Goal: Information Seeking & Learning: Compare options

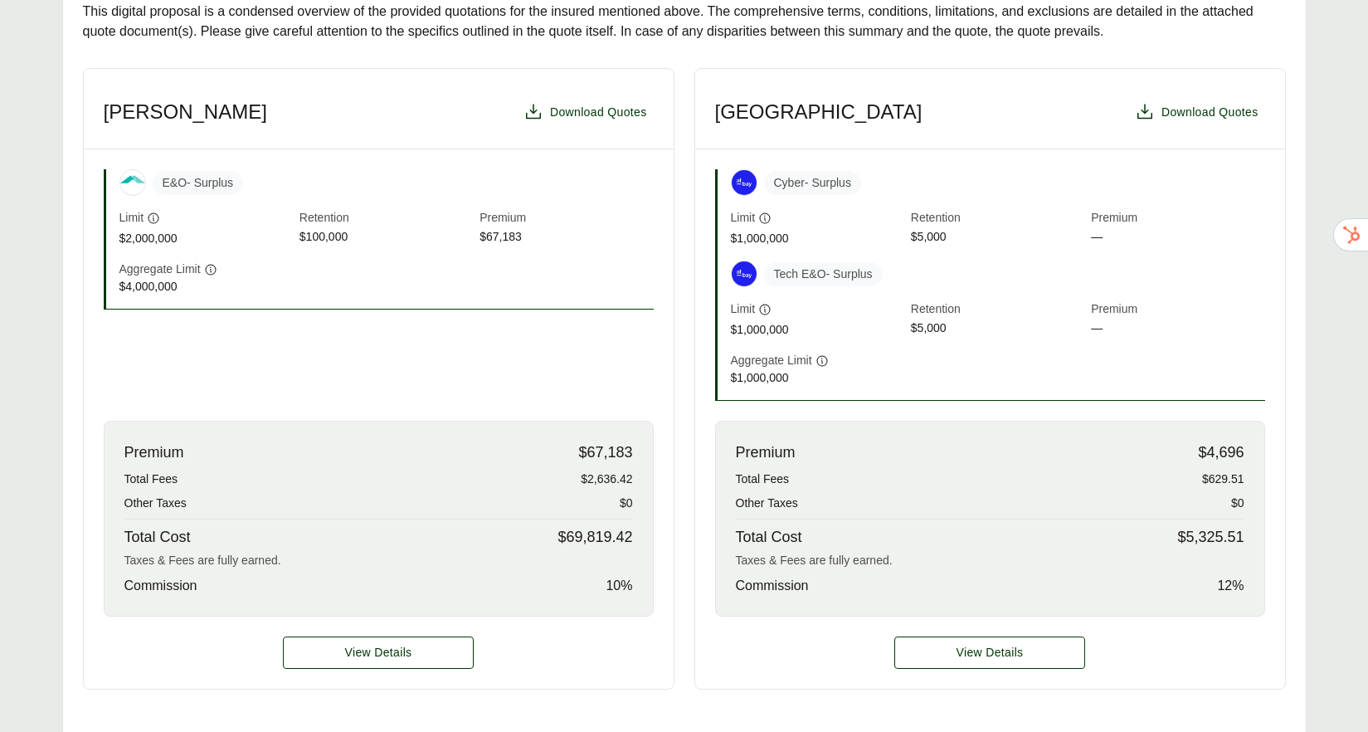
scroll to position [420, 0]
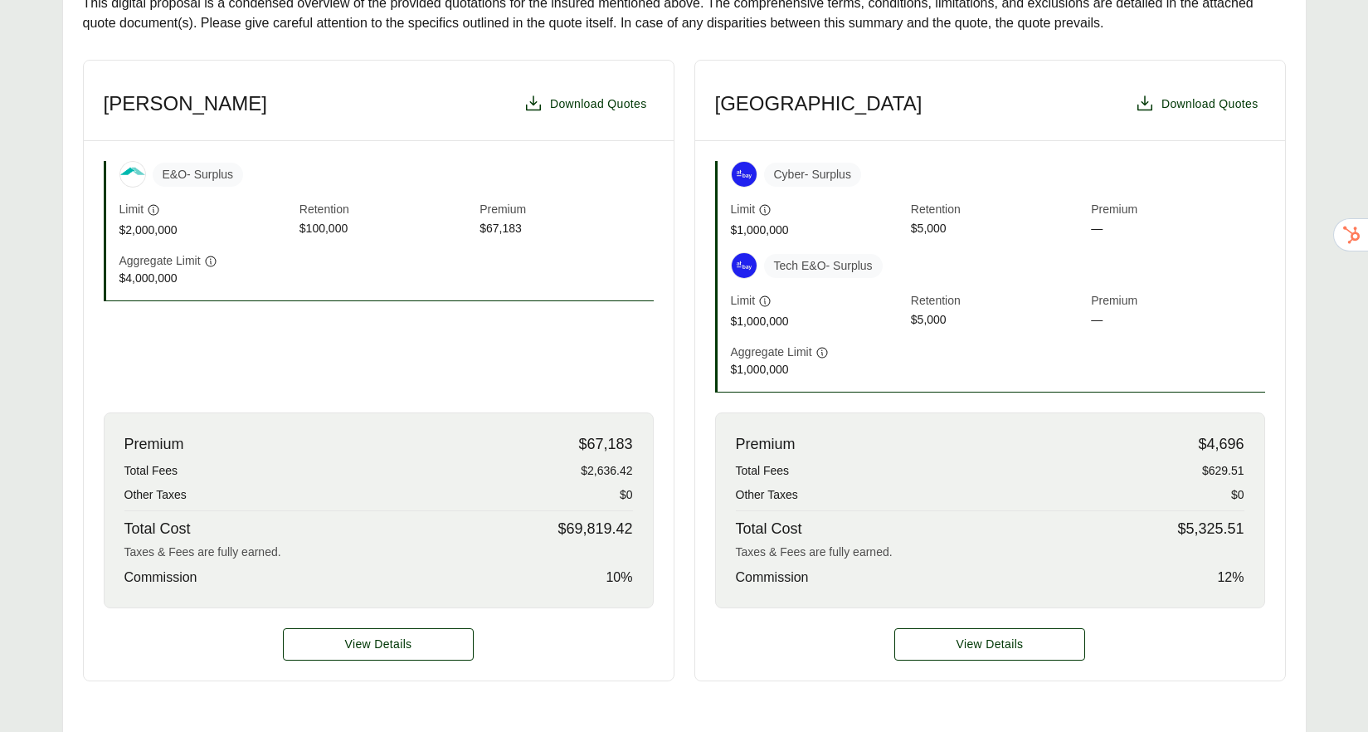
click at [1197, 449] on div "Premium $4,696 Total Fees $629.51 Other Taxes $0 Total Cost $5,325.51 Taxes & F…" at bounding box center [990, 510] width 550 height 196
click at [1246, 444] on div "Premium $4,696 Total Fees $629.51 Other Taxes $0 Total Cost $5,325.51 Taxes & F…" at bounding box center [990, 510] width 550 height 196
click at [1206, 448] on span "$4,696" at bounding box center [1221, 444] width 46 height 22
click at [1242, 445] on span "$4,696" at bounding box center [1221, 444] width 46 height 22
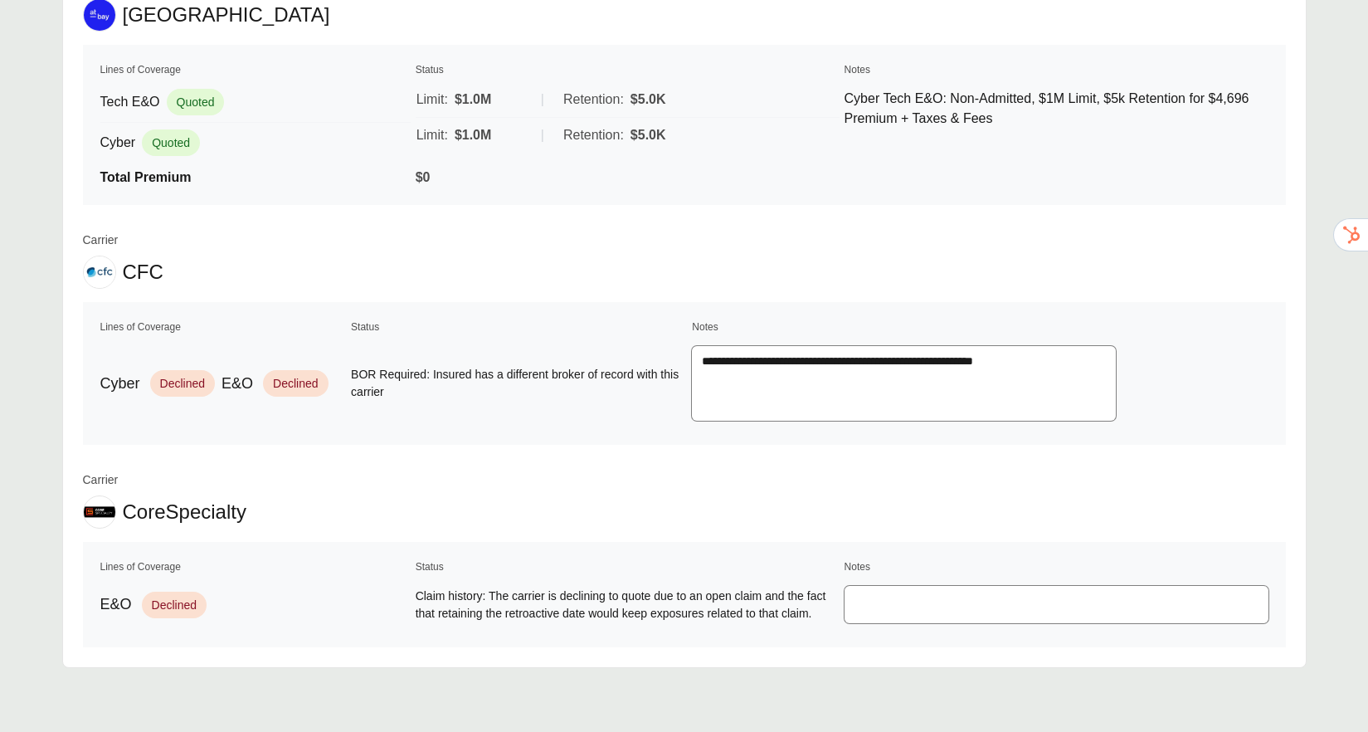
scroll to position [3158, 0]
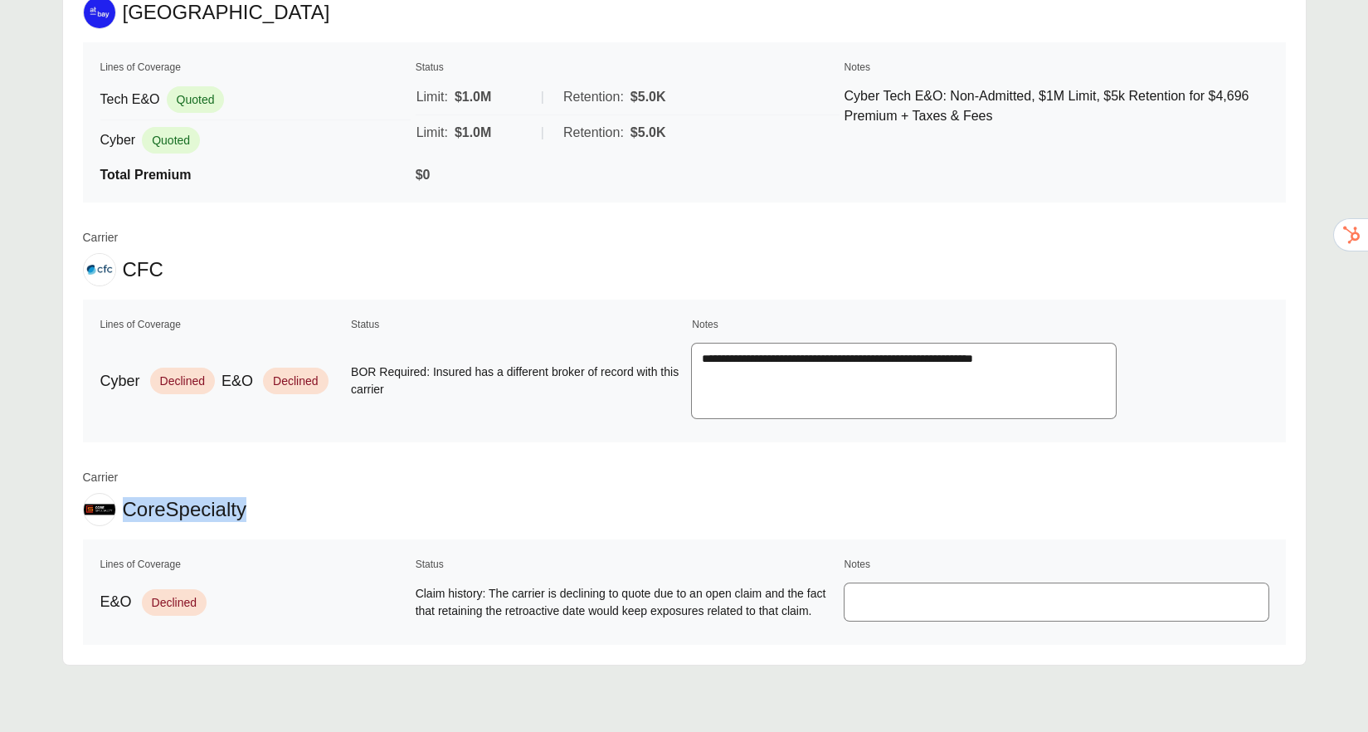
drag, startPoint x: 124, startPoint y: 510, endPoint x: 263, endPoint y: 510, distance: 138.6
click at [263, 510] on div "Carrier CoreSpecialty" at bounding box center [684, 497] width 1203 height 57
copy span "CoreSpecialty"
click at [265, 499] on div "Carrier CoreSpecialty" at bounding box center [684, 497] width 1203 height 57
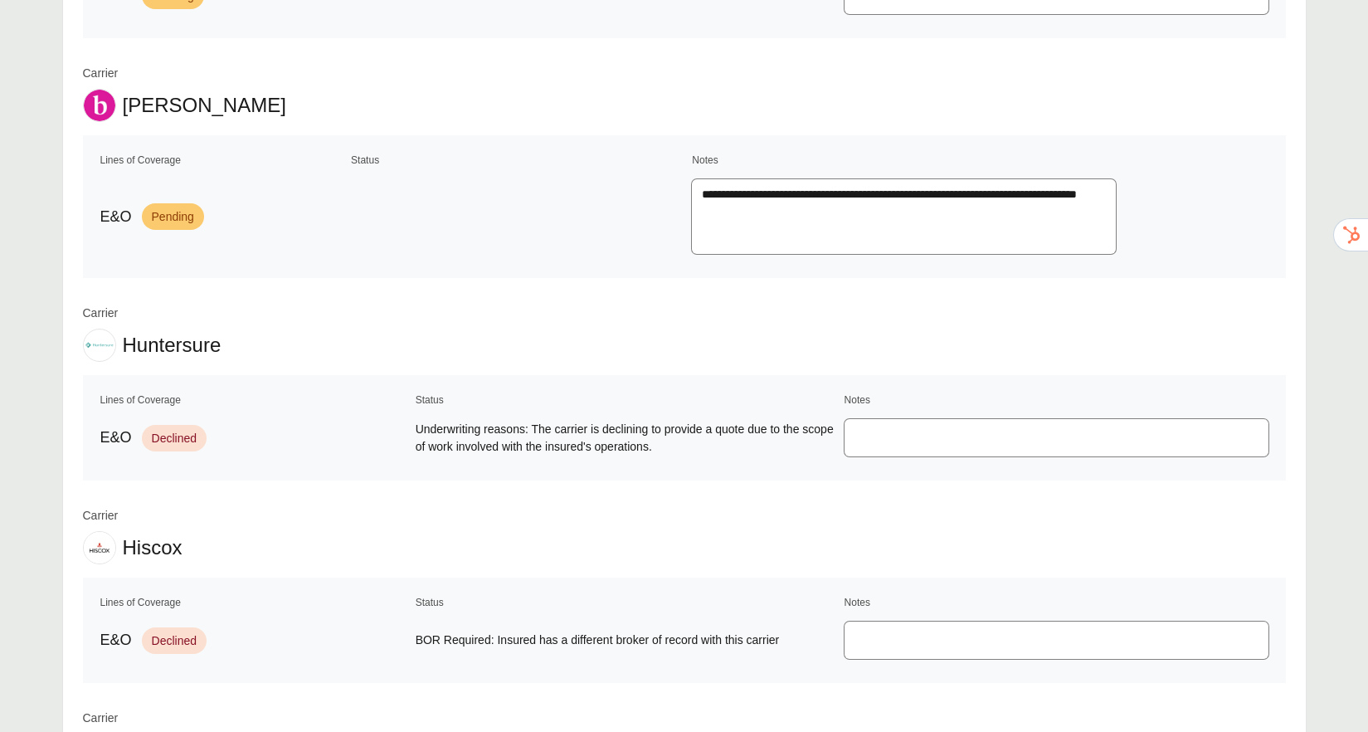
scroll to position [1113, 0]
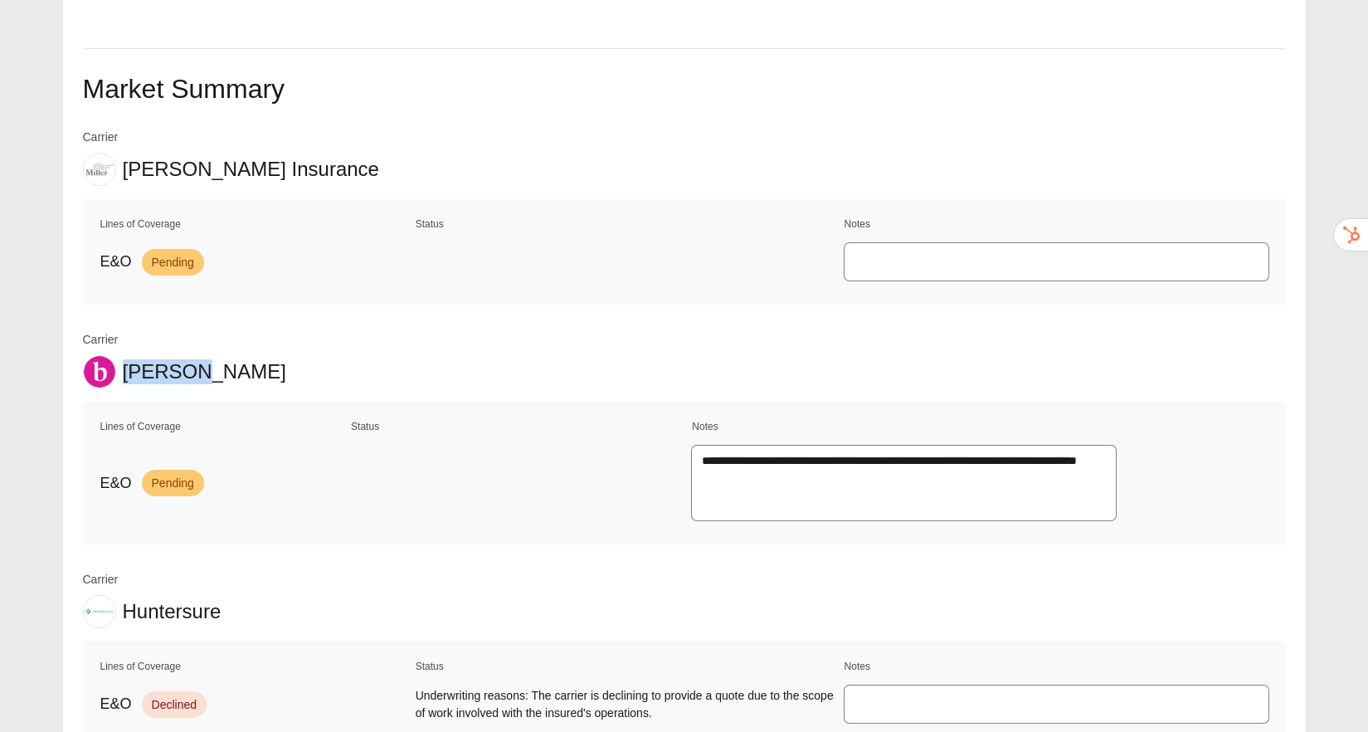
drag, startPoint x: 201, startPoint y: 374, endPoint x: 127, endPoint y: 381, distance: 74.2
click at [127, 381] on div "Carrier [PERSON_NAME]" at bounding box center [684, 359] width 1203 height 57
copy span "[PERSON_NAME]"
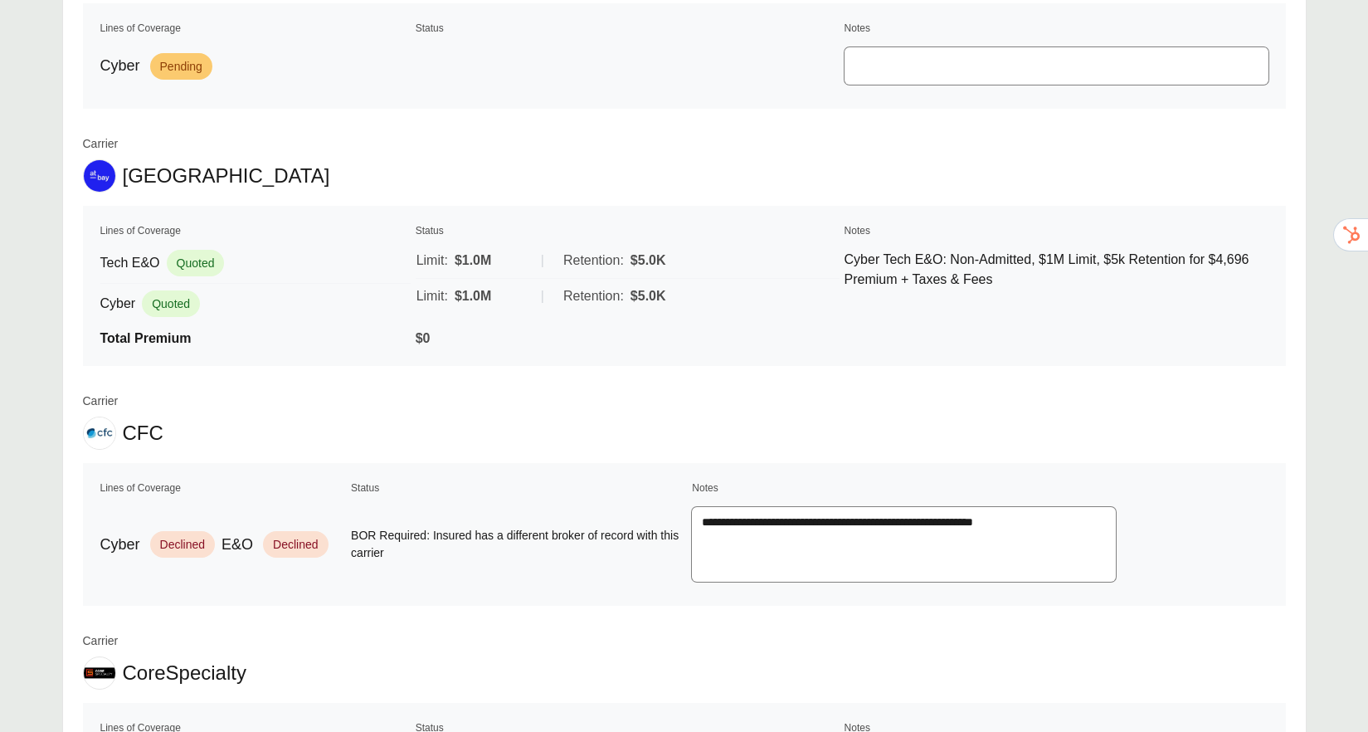
scroll to position [3098, 0]
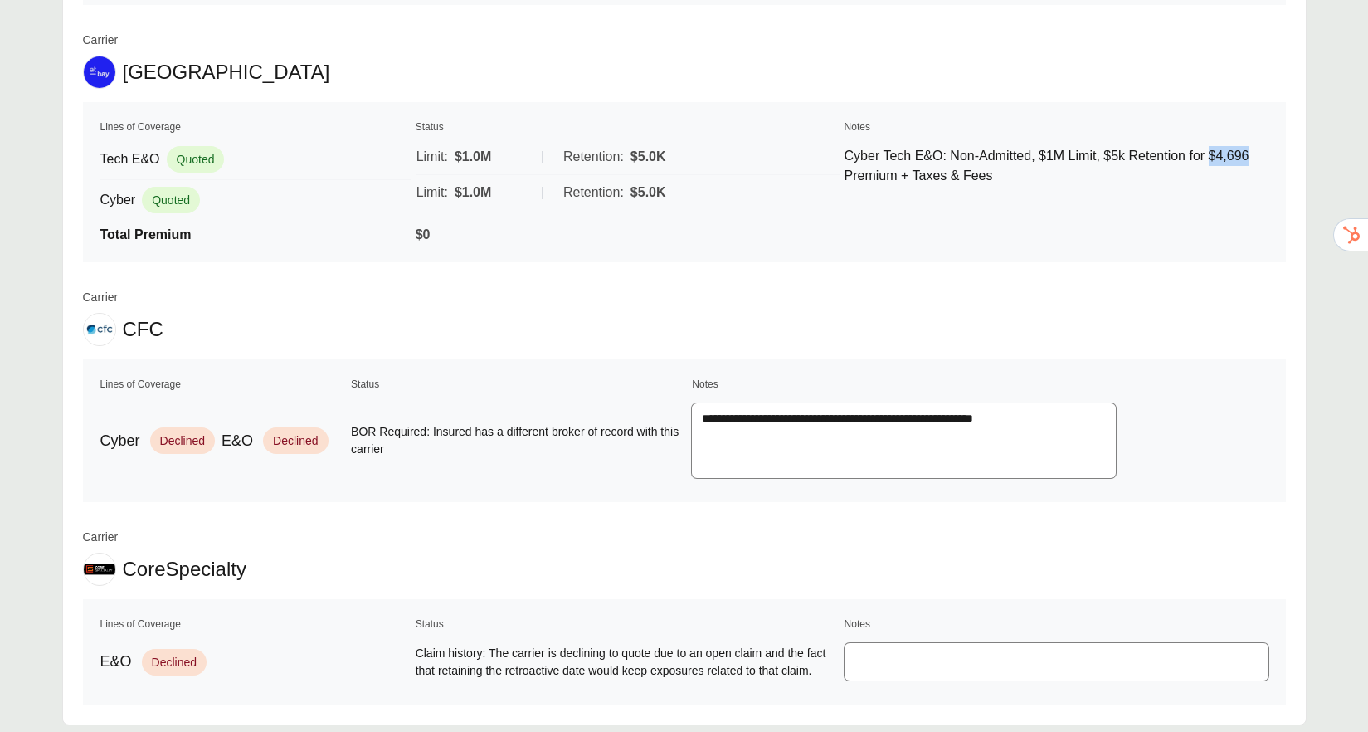
drag, startPoint x: 1215, startPoint y: 155, endPoint x: 1251, endPoint y: 151, distance: 35.9
click at [1251, 151] on p "Cyber Tech E&O: Non-Admitted, $1M Limit, $5k Retention for $4,696 Premium + Tax…" at bounding box center [1057, 166] width 424 height 40
copy p "$4,696"
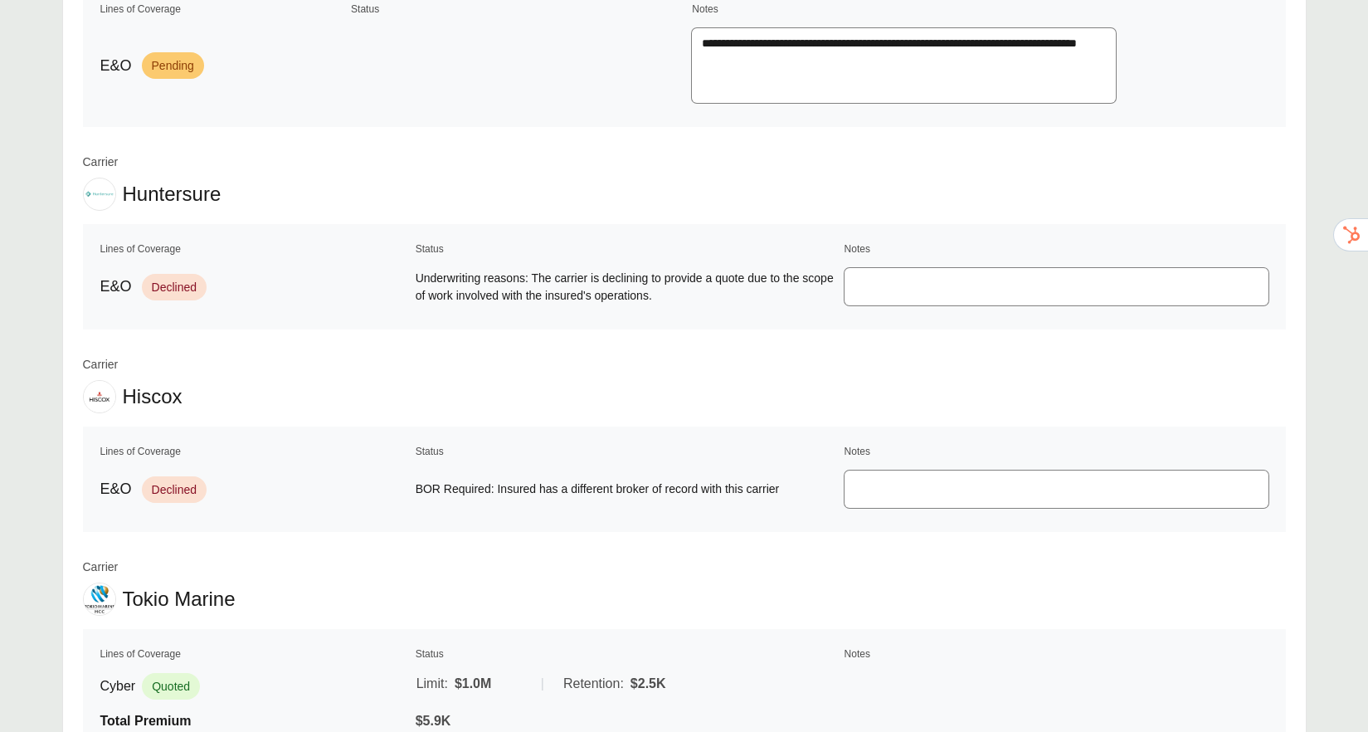
scroll to position [1776, 0]
